Goal: Navigation & Orientation: Find specific page/section

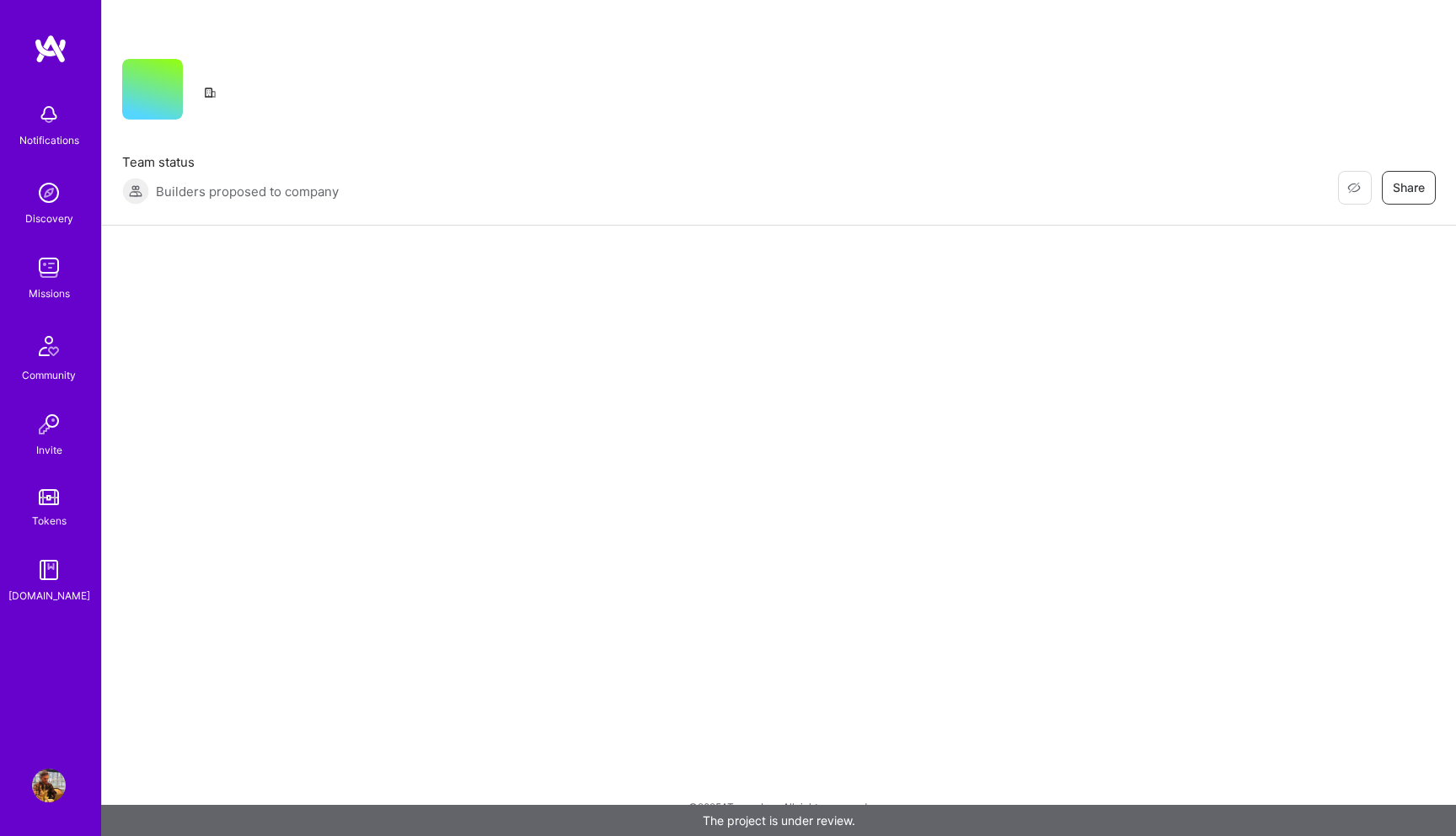
click at [49, 270] on img at bounding box center [49, 267] width 34 height 34
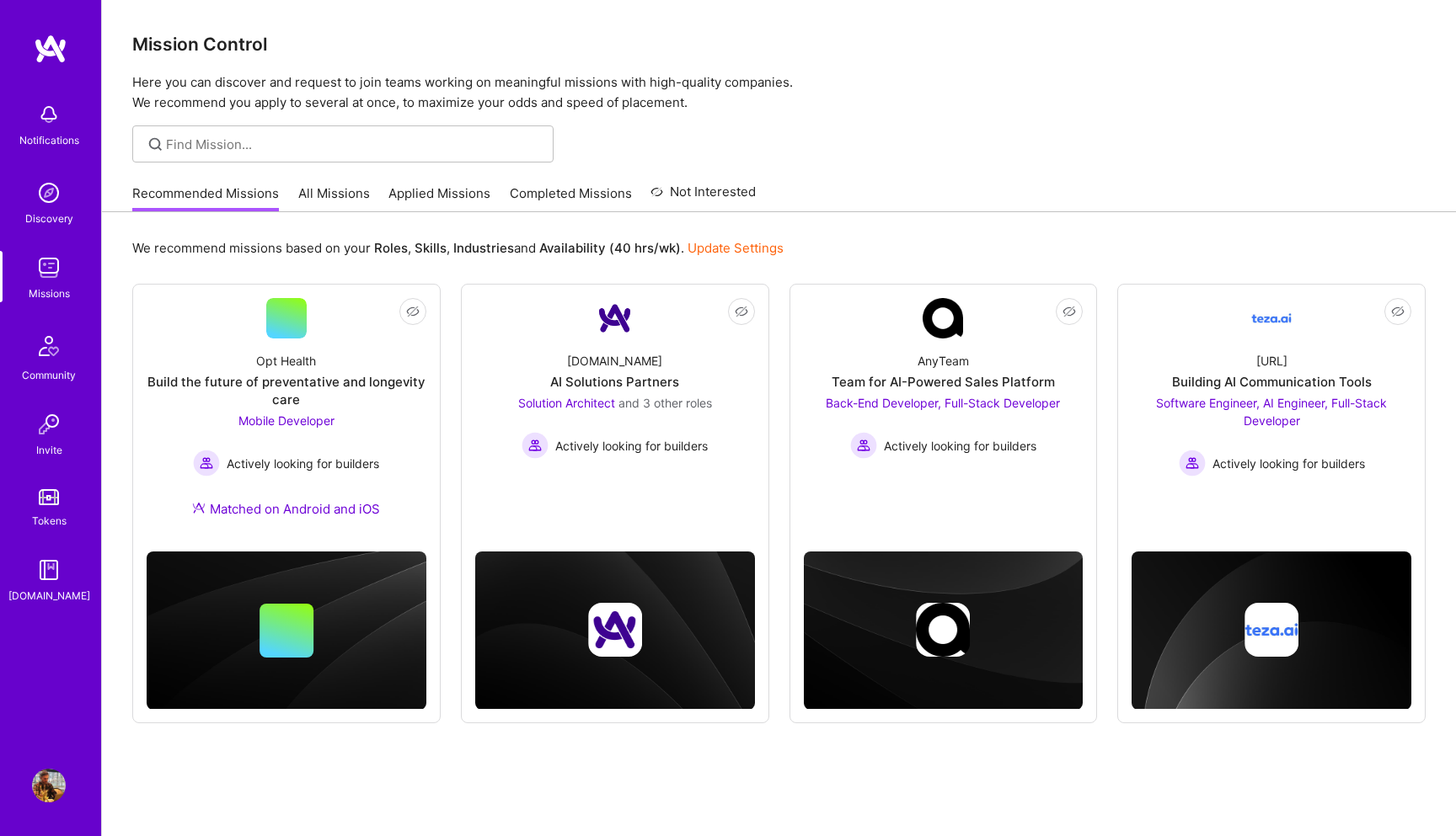
click at [10, 211] on link "Discovery" at bounding box center [49, 201] width 104 height 52
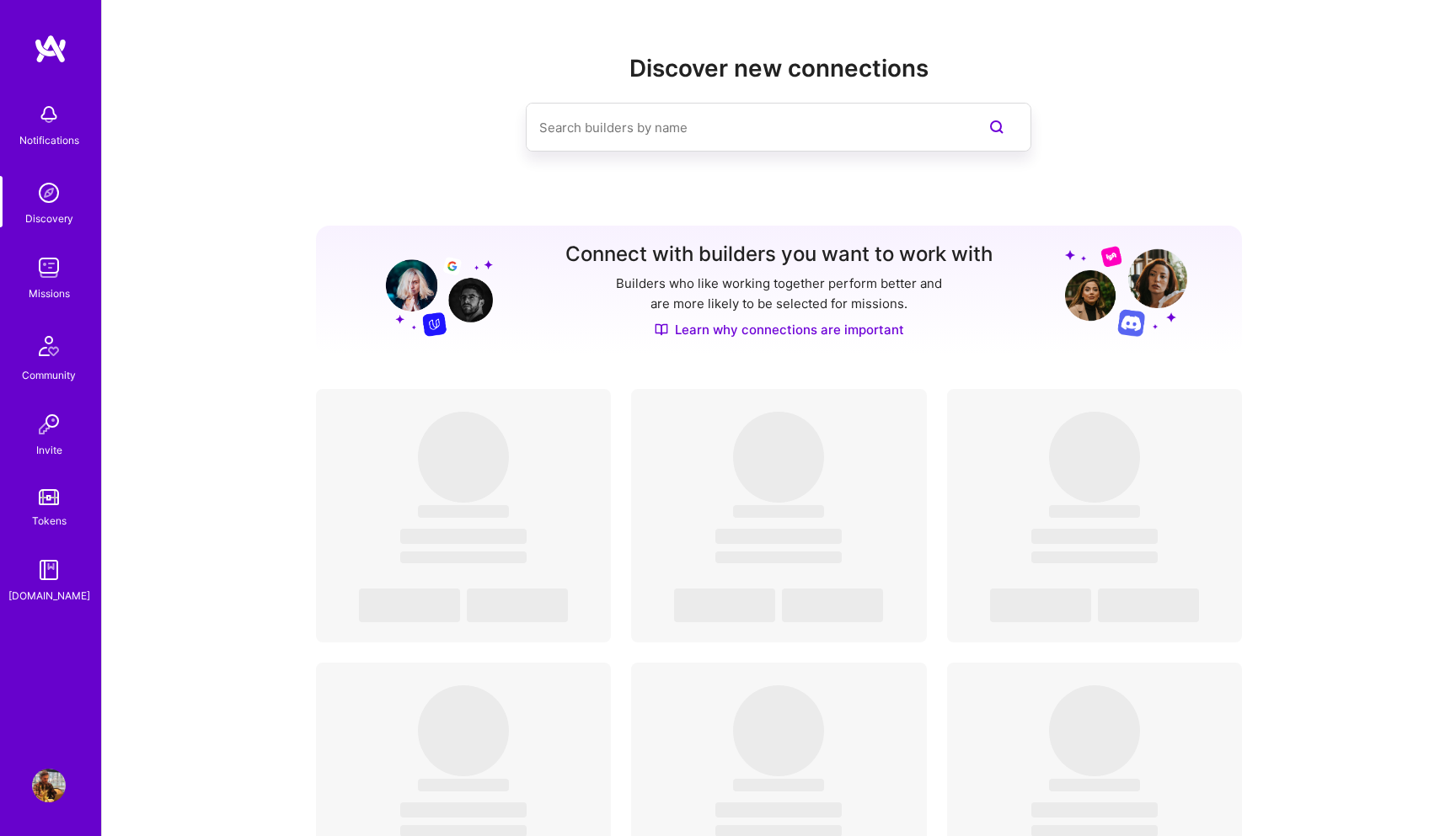
click at [58, 196] on img at bounding box center [49, 192] width 34 height 34
click at [63, 129] on img at bounding box center [49, 115] width 34 height 34
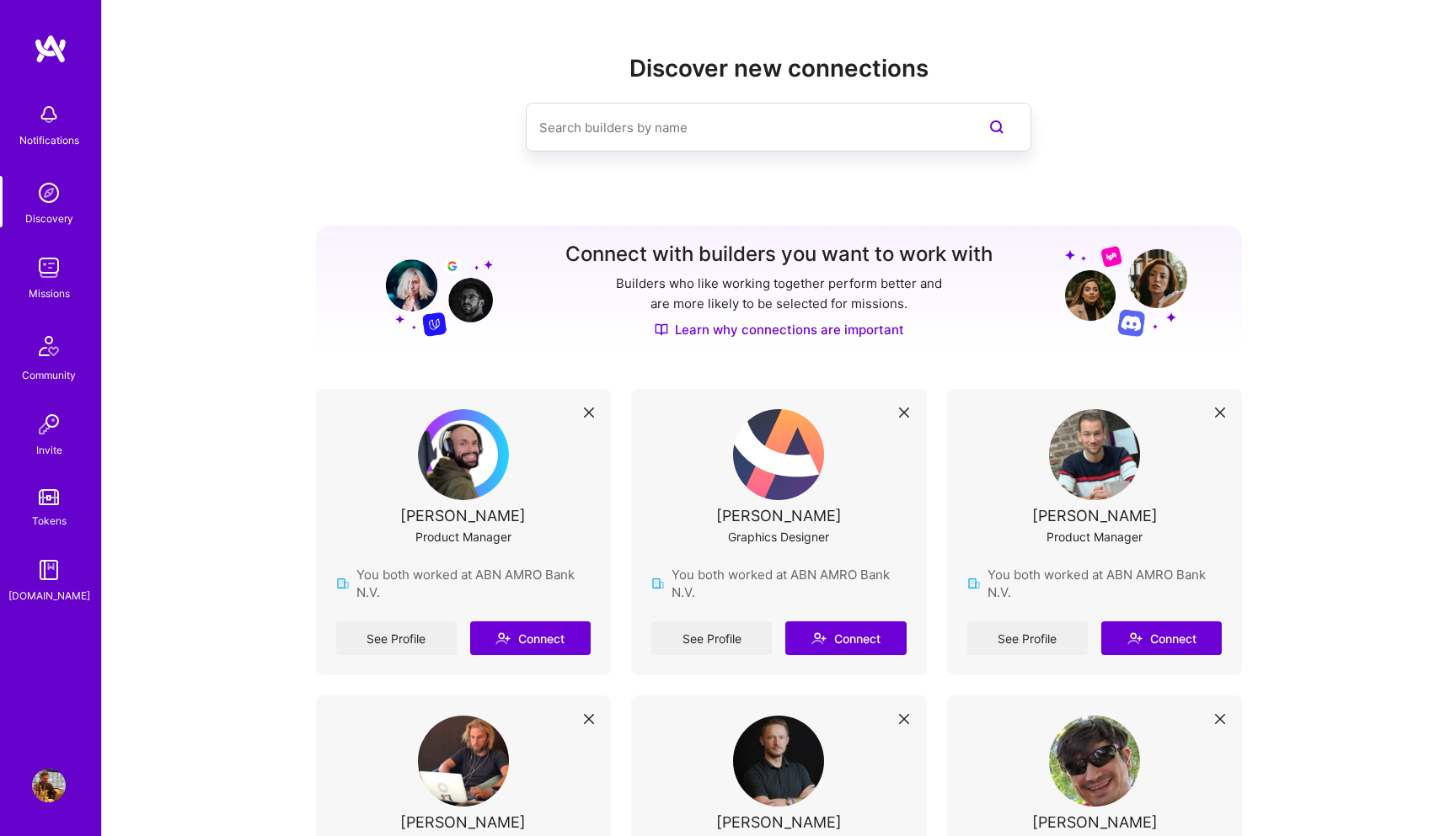
click at [63, 129] on div "Notifications Discovery Missions Community Invite Tokens [DOMAIN_NAME]" at bounding box center [51, 349] width 101 height 510
click at [57, 197] on img at bounding box center [49, 192] width 34 height 34
click at [48, 260] on img at bounding box center [49, 267] width 34 height 34
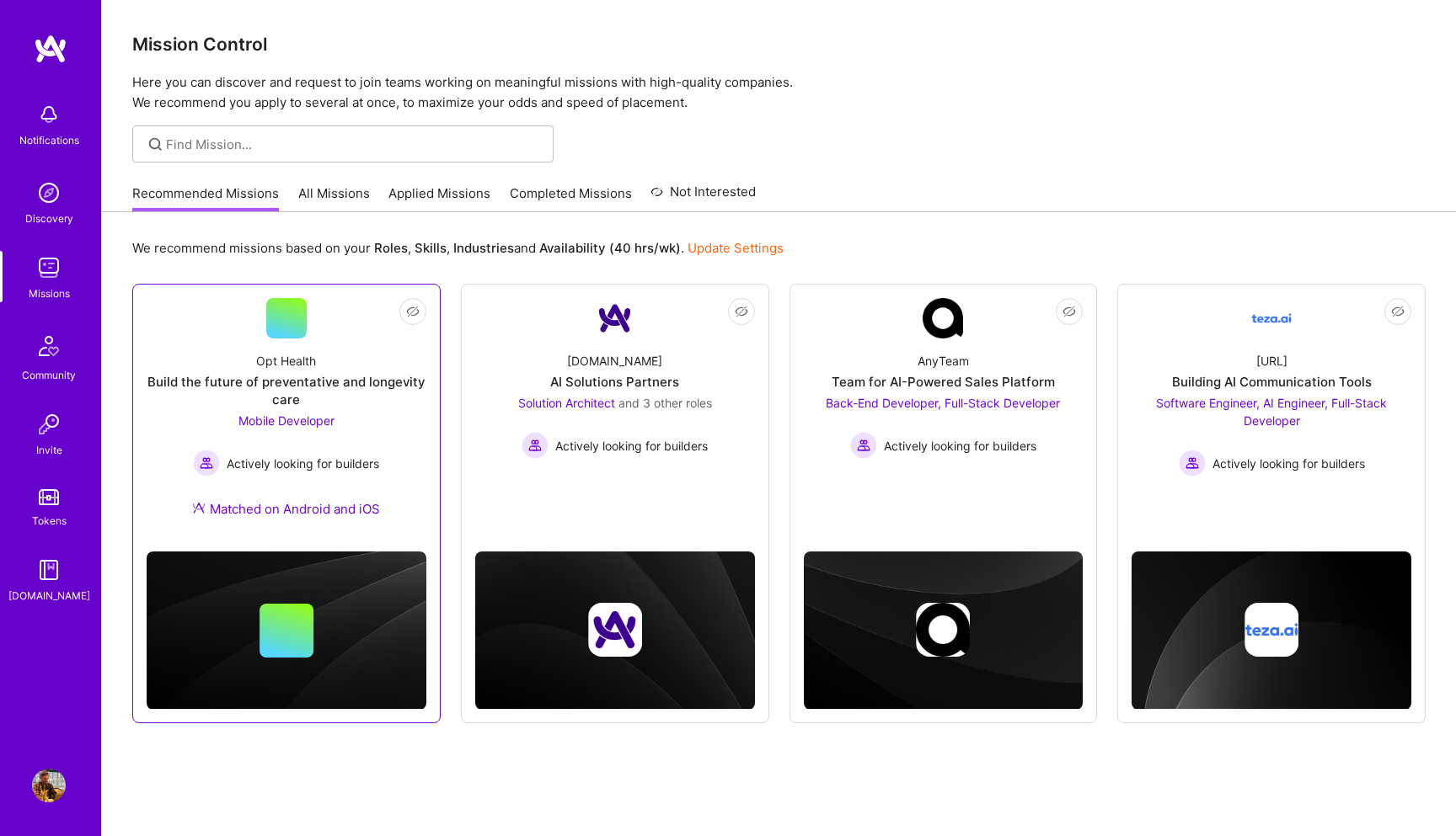
click at [353, 381] on div "Build the future of preventative and longevity care" at bounding box center [287, 391] width 280 height 35
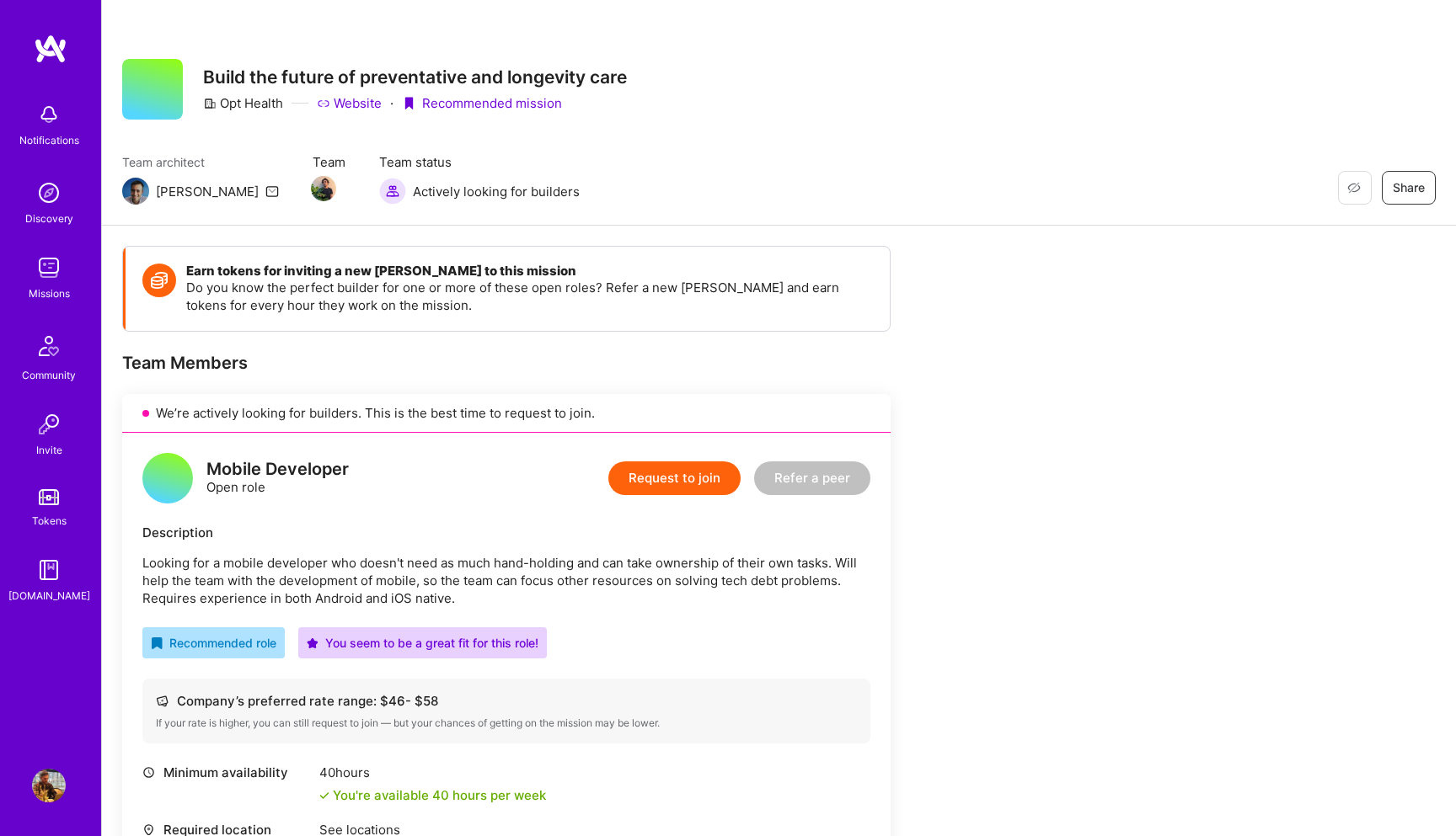
click at [60, 289] on div "Missions" at bounding box center [49, 294] width 41 height 17
